Goal: Obtain resource: Download file/media

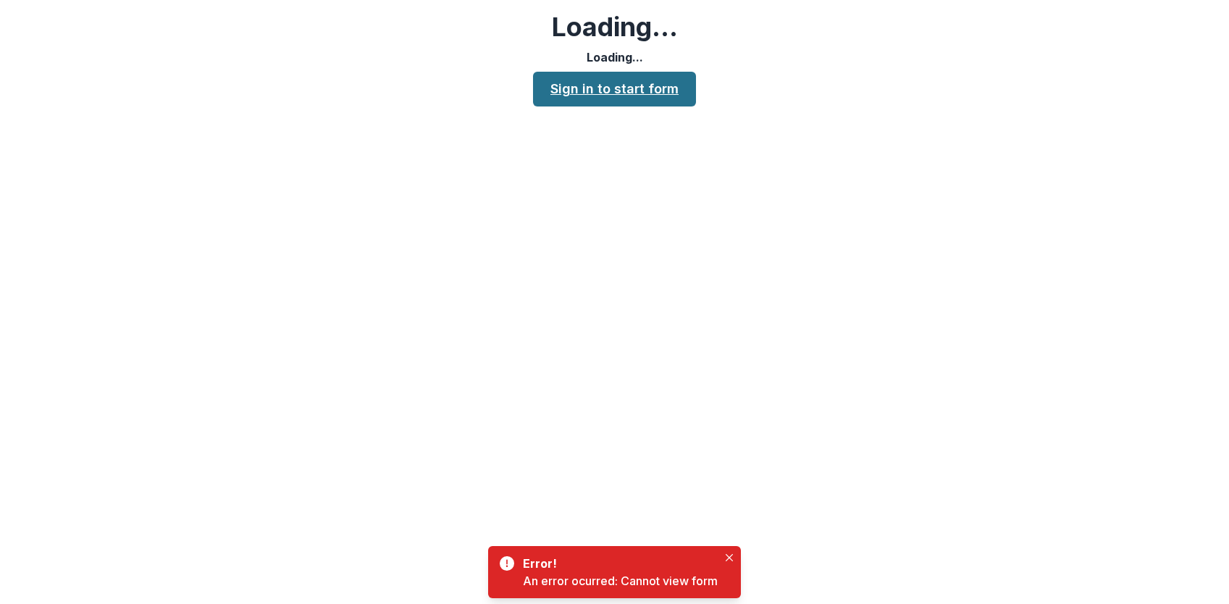
click at [587, 88] on link "Sign in to start form" at bounding box center [614, 89] width 163 height 35
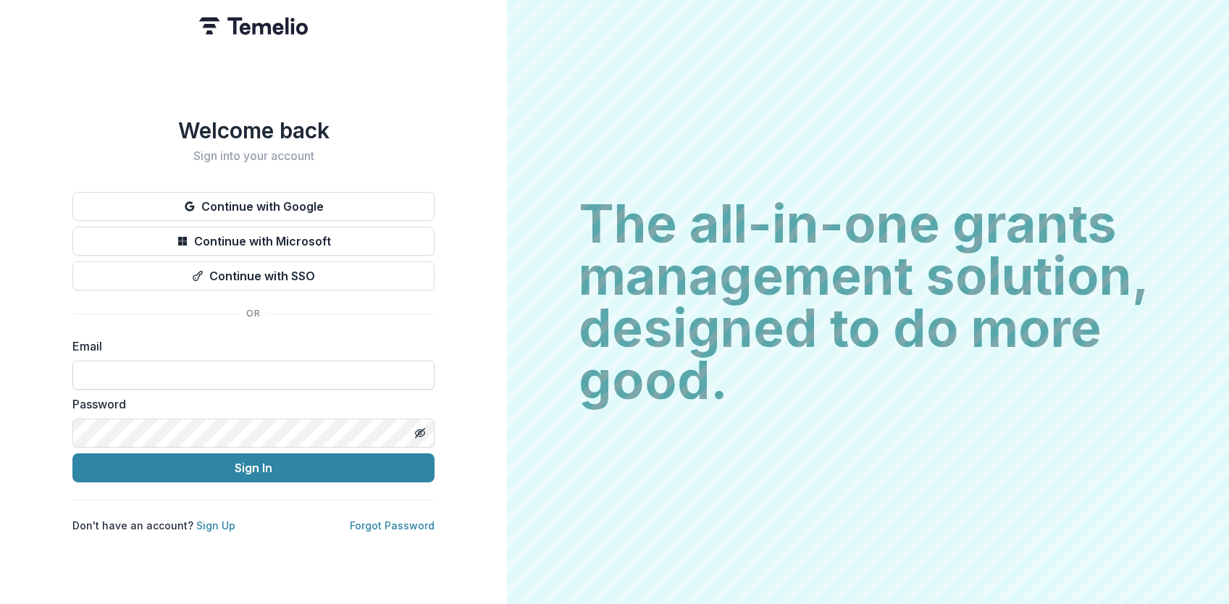
click at [149, 372] on input at bounding box center [253, 375] width 362 height 29
type input "**********"
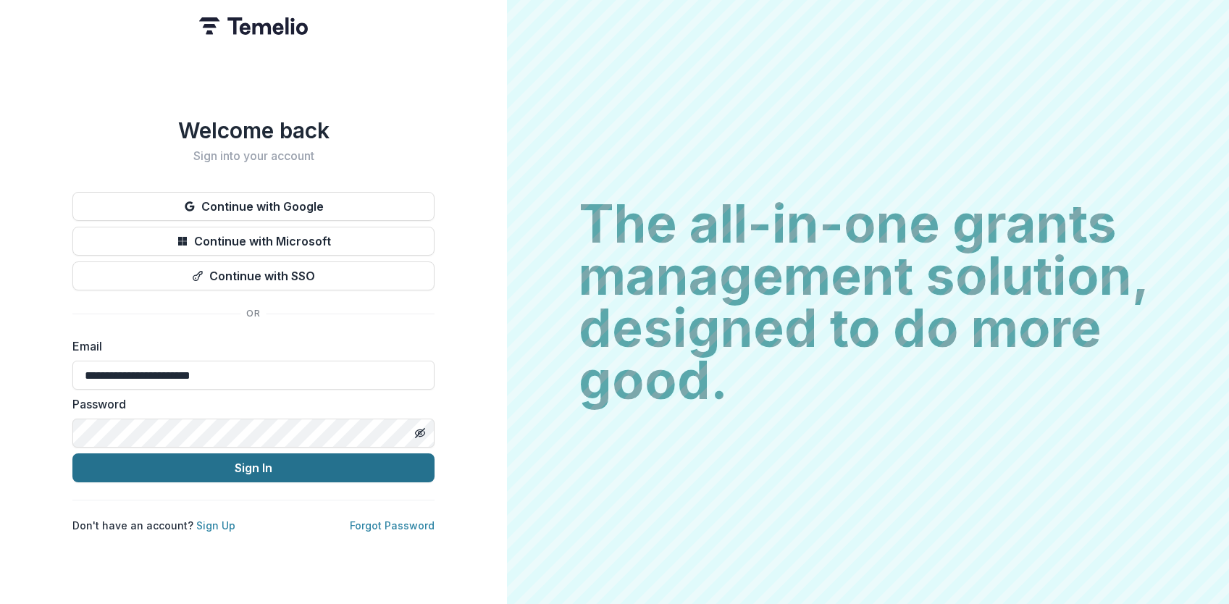
drag, startPoint x: 238, startPoint y: 469, endPoint x: 258, endPoint y: 471, distance: 19.7
click at [238, 469] on button "Sign In" at bounding box center [253, 467] width 362 height 29
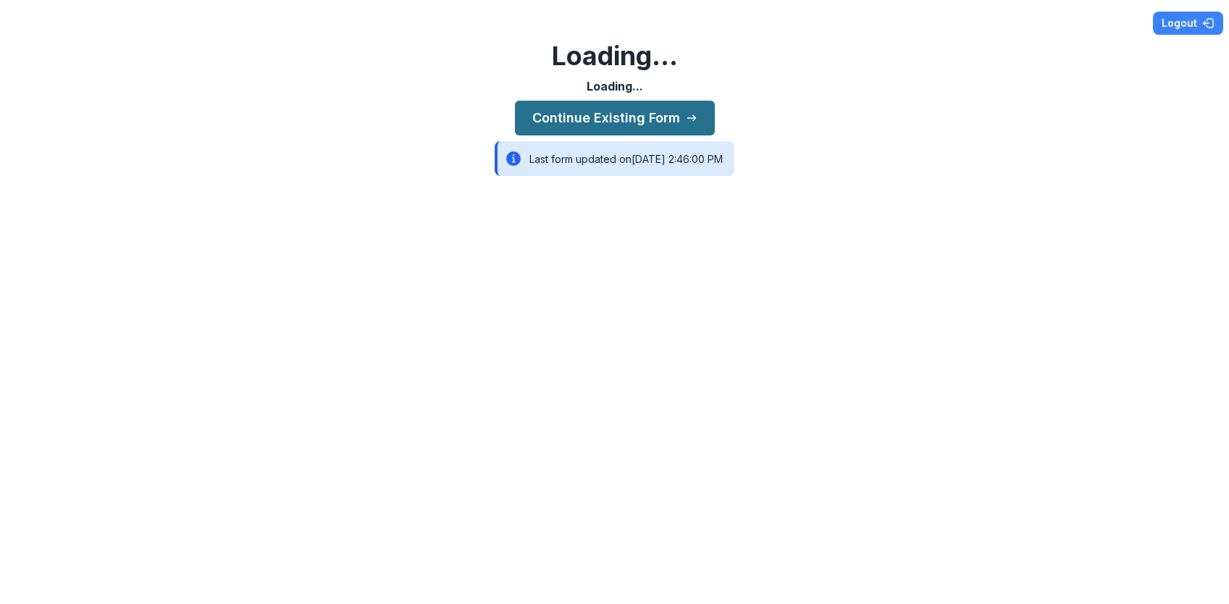
click at [635, 123] on button "Continue Existing Form" at bounding box center [615, 118] width 200 height 35
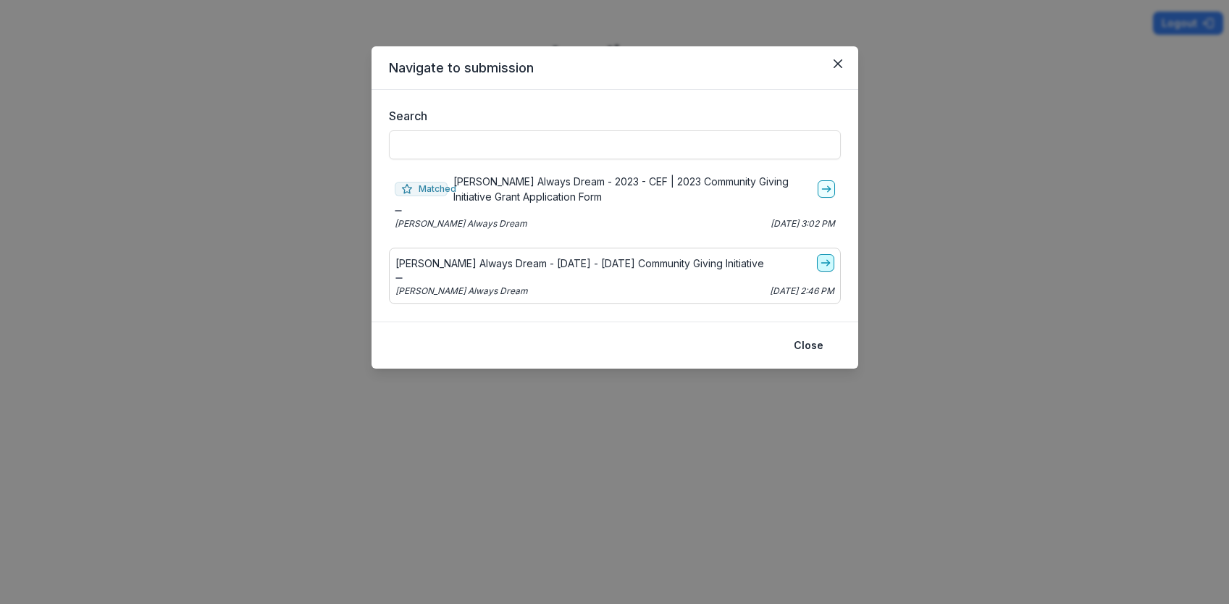
click at [829, 264] on polyline "go-to" at bounding box center [828, 263] width 3 height 6
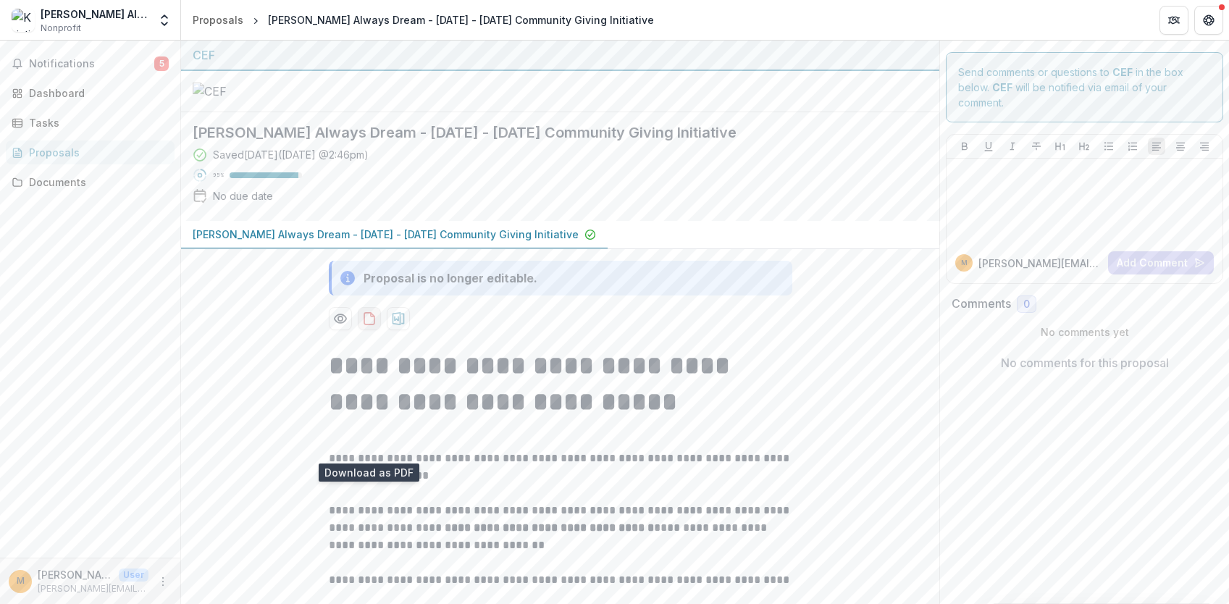
click at [375, 330] on button "download-proposal" at bounding box center [369, 318] width 23 height 23
click at [79, 63] on span "Notifications" at bounding box center [91, 64] width 125 height 12
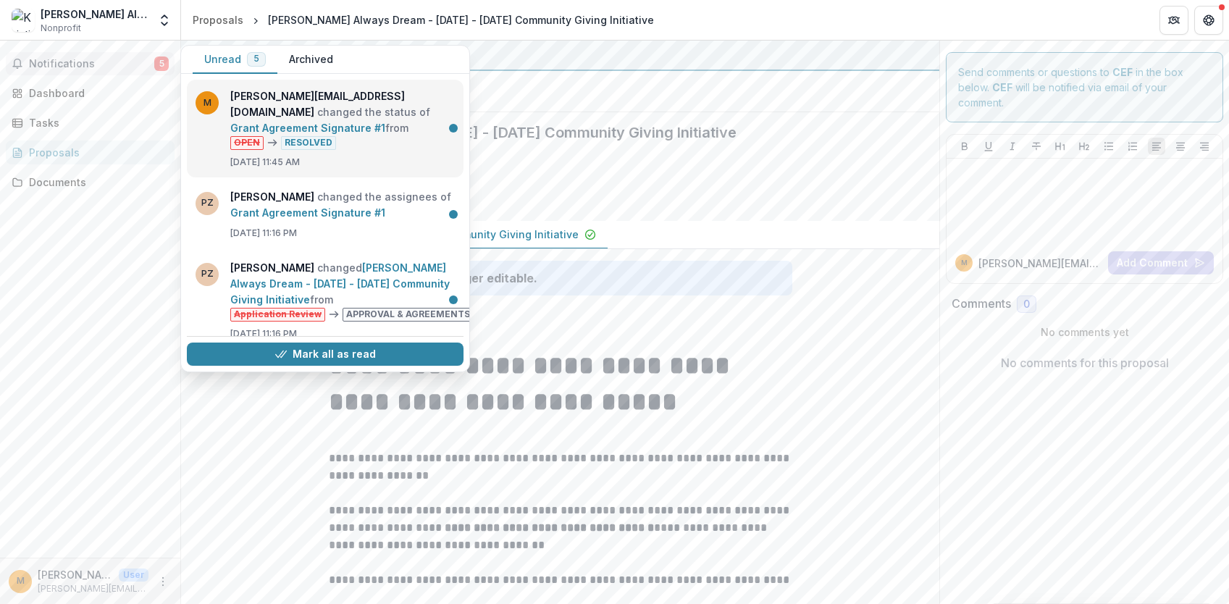
click at [336, 122] on link "Grant Agreement Signature #1" at bounding box center [307, 128] width 155 height 12
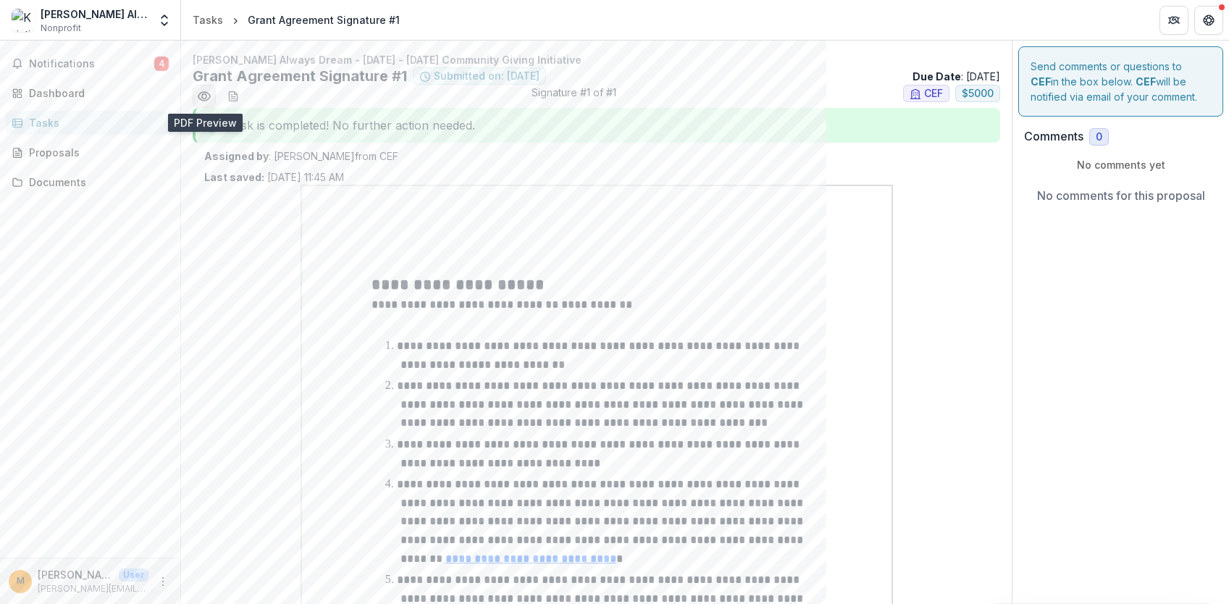
click at [209, 97] on icon "Preview 4d8d19b2-d465-4519-8315-6dae58cd957f.pdf" at bounding box center [204, 96] width 12 height 9
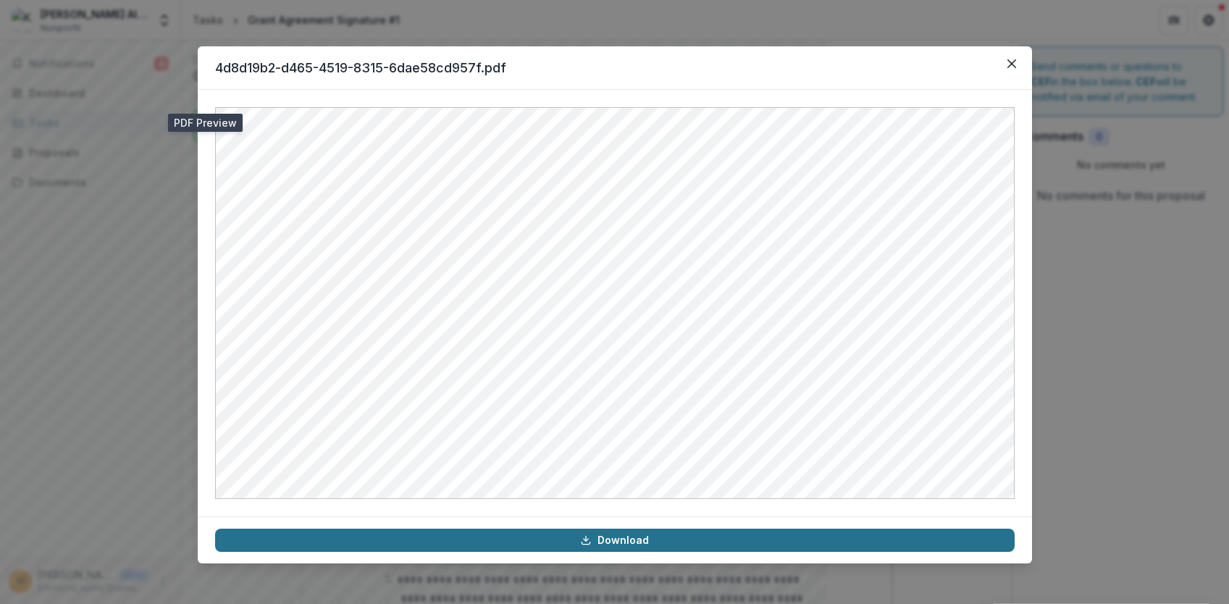
click at [614, 545] on link "Download" at bounding box center [615, 540] width 800 height 23
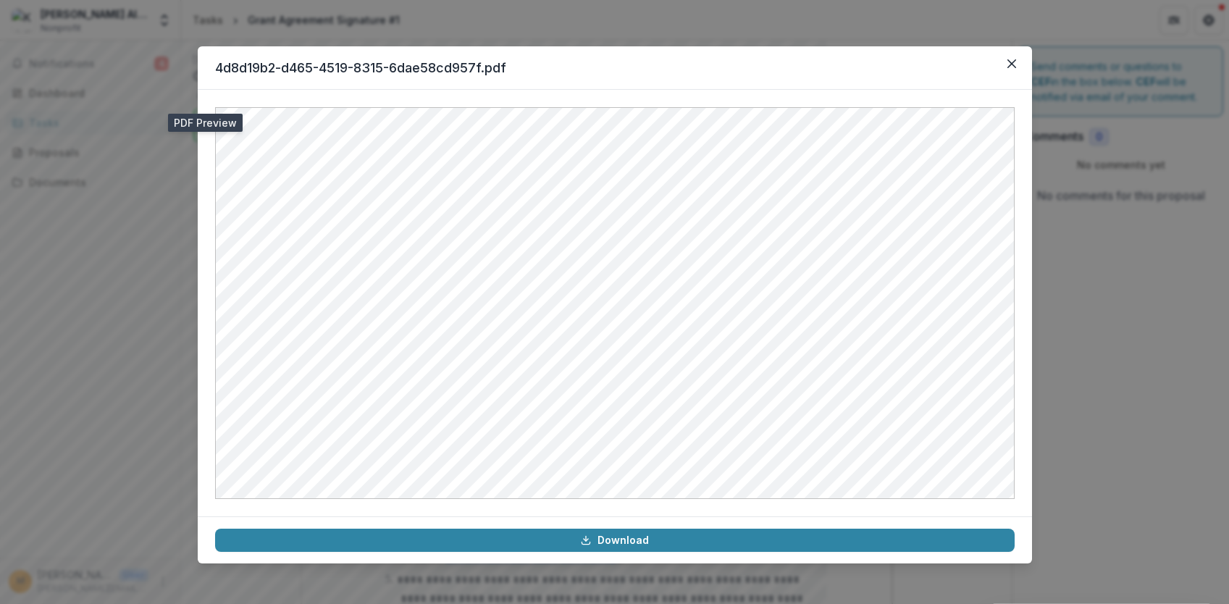
drag, startPoint x: 719, startPoint y: 67, endPoint x: 782, endPoint y: 73, distance: 63.3
click at [719, 67] on header "4d8d19b2-d465-4519-8315-6dae58cd957f.pdf" at bounding box center [615, 67] width 835 height 43
click at [1011, 63] on icon "Close" at bounding box center [1011, 63] width 9 height 9
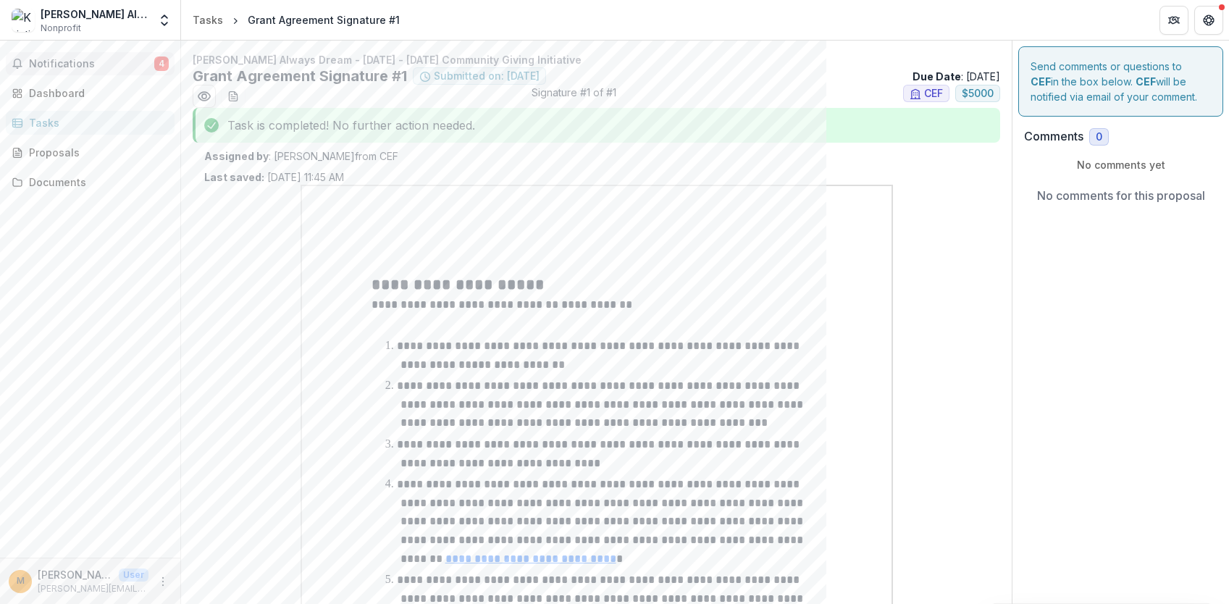
click at [111, 70] on button "Notifications 4" at bounding box center [90, 63] width 169 height 23
click at [73, 90] on div "Dashboard" at bounding box center [96, 92] width 134 height 15
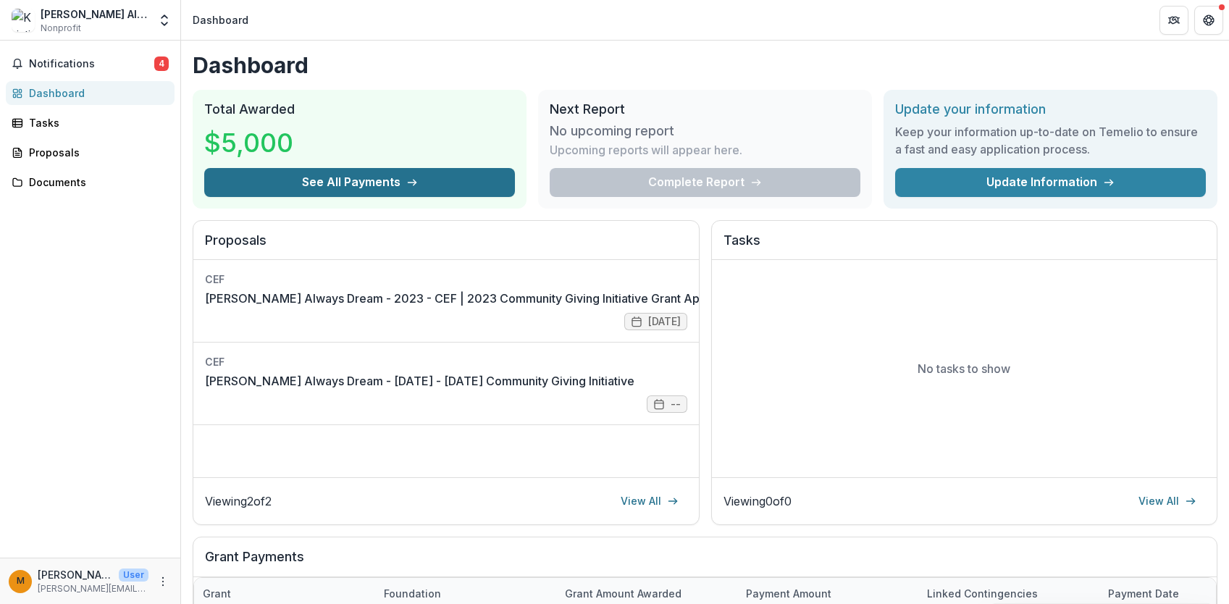
click at [394, 184] on button "See All Payments" at bounding box center [359, 182] width 311 height 29
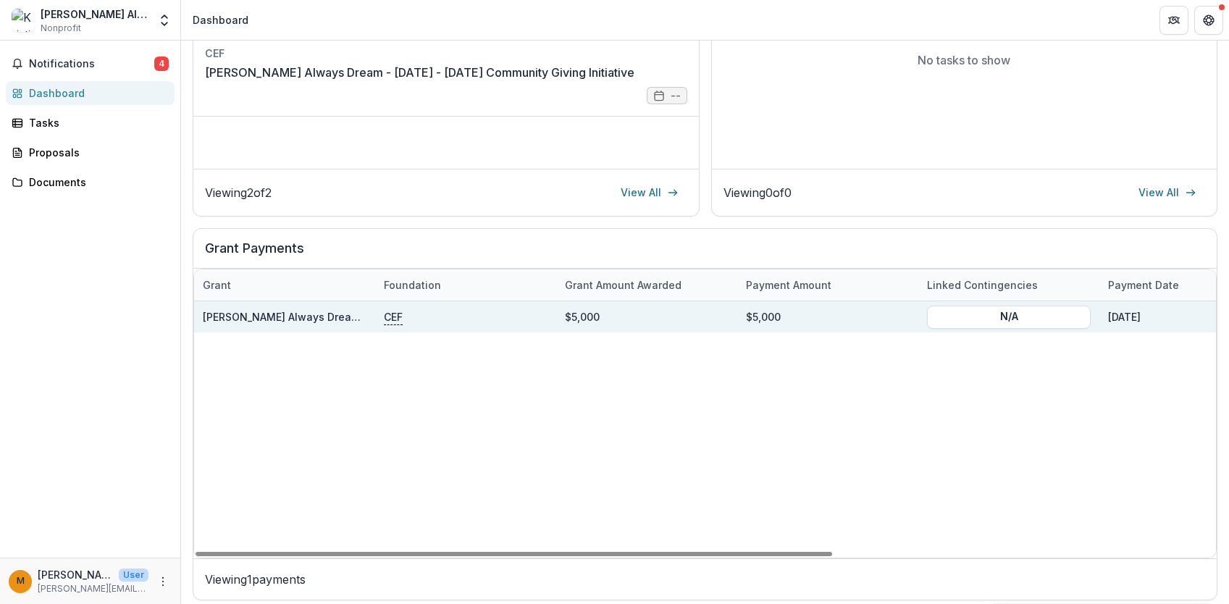
scroll to position [317, 0]
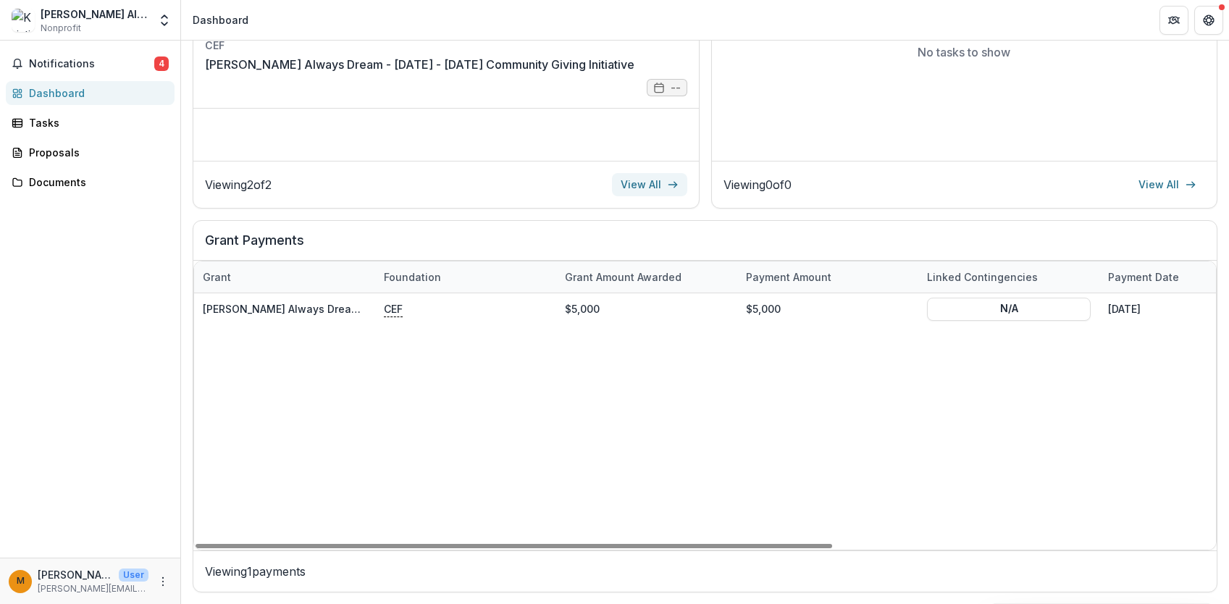
click at [643, 179] on link "View All" at bounding box center [649, 184] width 75 height 23
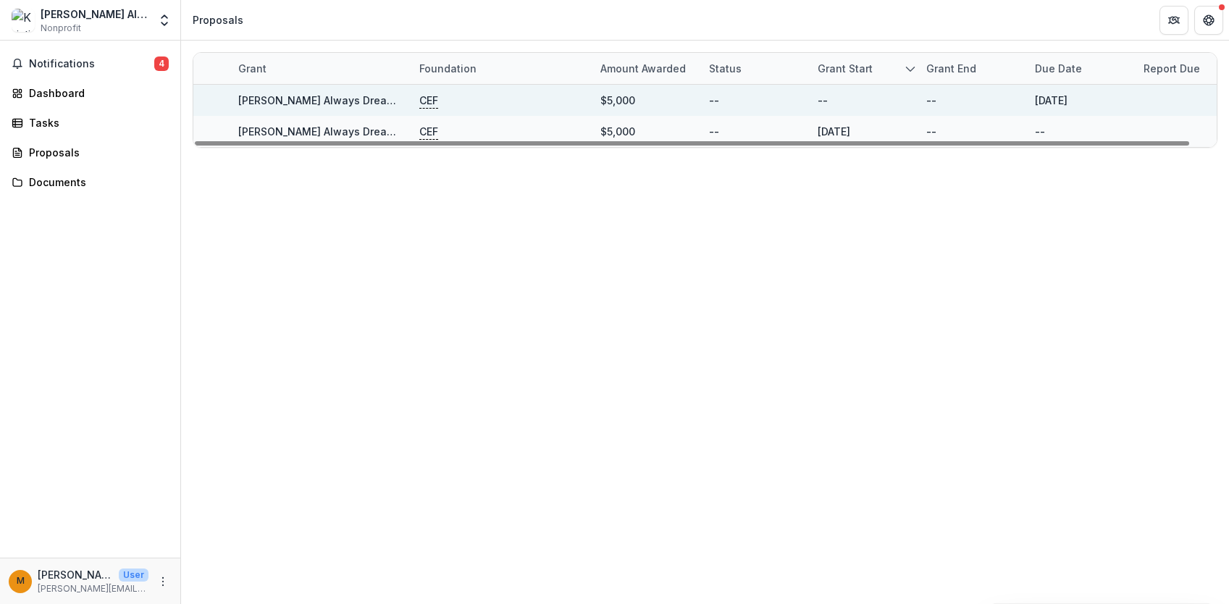
click at [428, 101] on p "CEF" at bounding box center [428, 101] width 19 height 16
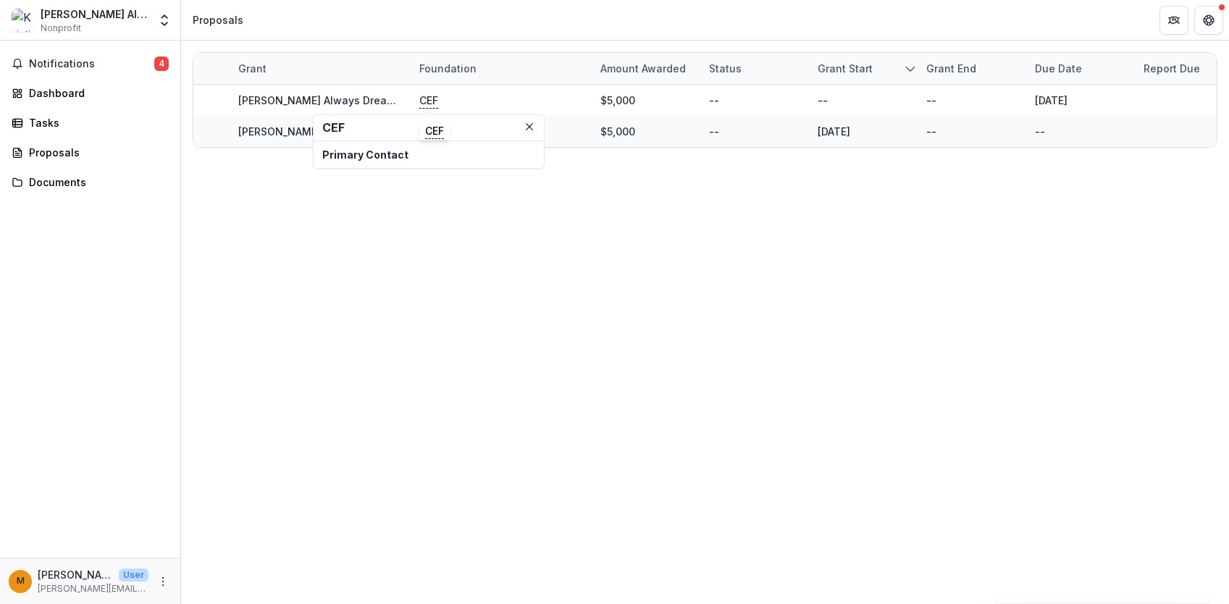
click at [351, 149] on p "Primary Contact" at bounding box center [428, 154] width 213 height 15
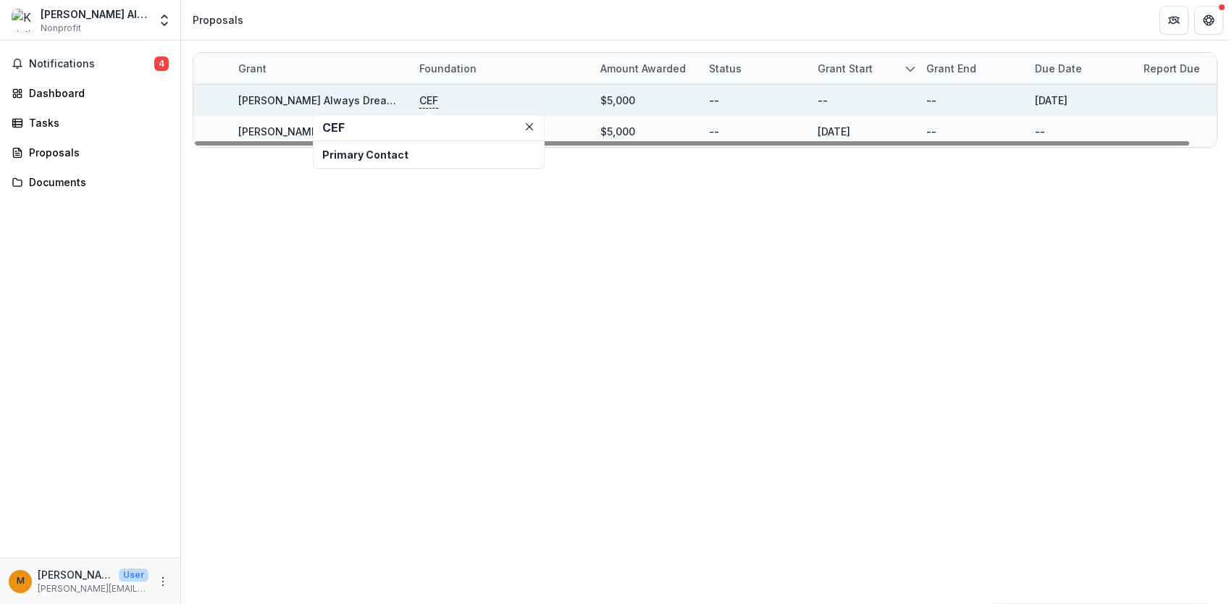
click at [353, 102] on link "Kristi Yamaguchi's Always Dream - 2023 - CEF | 2023 Community Giving Initiative…" at bounding box center [497, 100] width 519 height 12
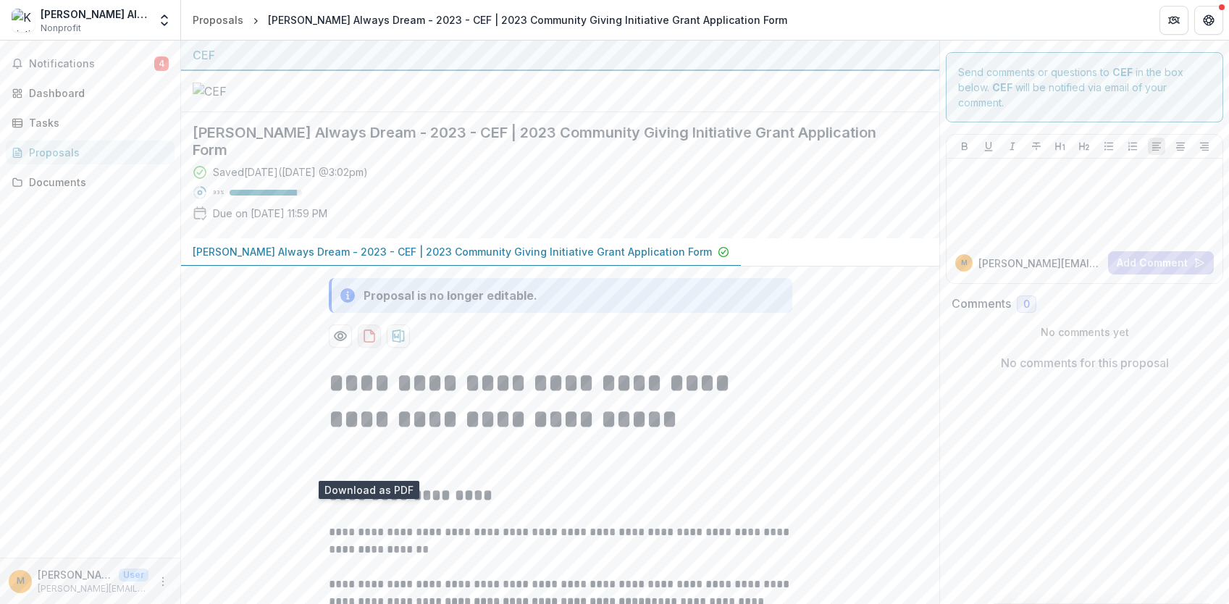
click at [370, 343] on icon "download-proposal" at bounding box center [369, 336] width 14 height 14
